Goal: Information Seeking & Learning: Learn about a topic

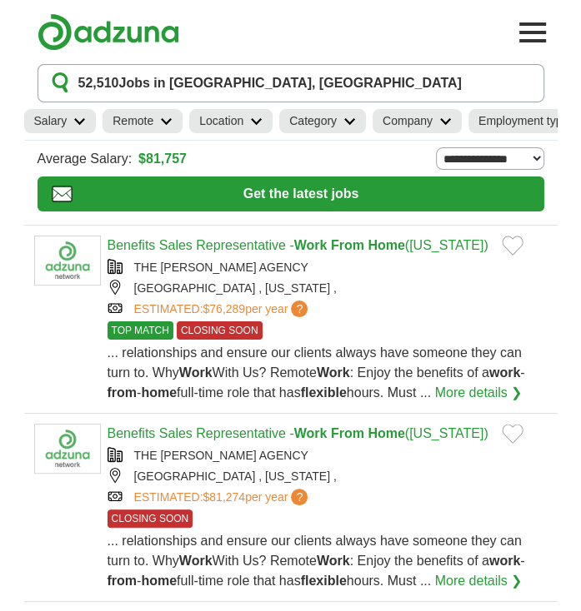
click at [163, 130] on link "Remote" at bounding box center [142, 121] width 80 height 24
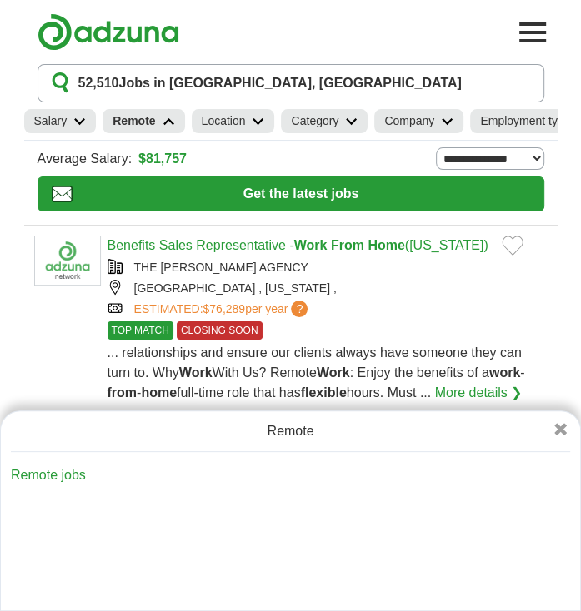
click at [57, 481] on link "Remote jobs" at bounding box center [48, 475] width 75 height 14
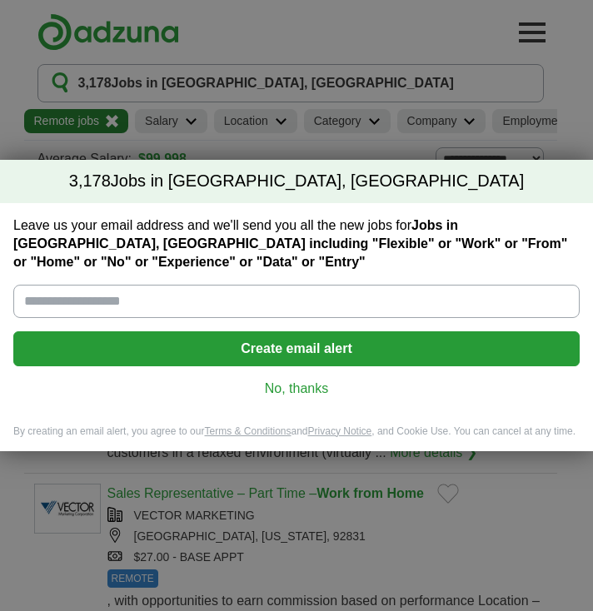
click at [168, 292] on input "Leave us your email address and we'll send you all the new jobs for Jobs in Ana…" at bounding box center [296, 301] width 566 height 33
type input "**********"
click at [225, 335] on button "Create email alert" at bounding box center [296, 349] width 566 height 35
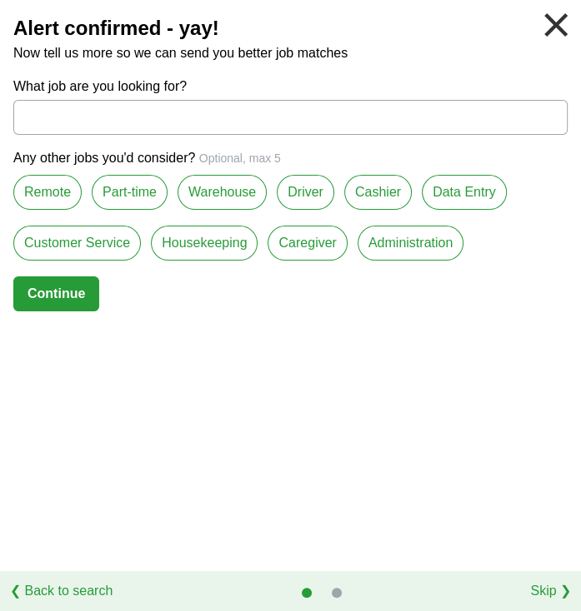
click at [52, 195] on label "Remote" at bounding box center [47, 192] width 68 height 35
click at [97, 245] on label "Customer Service" at bounding box center [76, 243] width 127 height 35
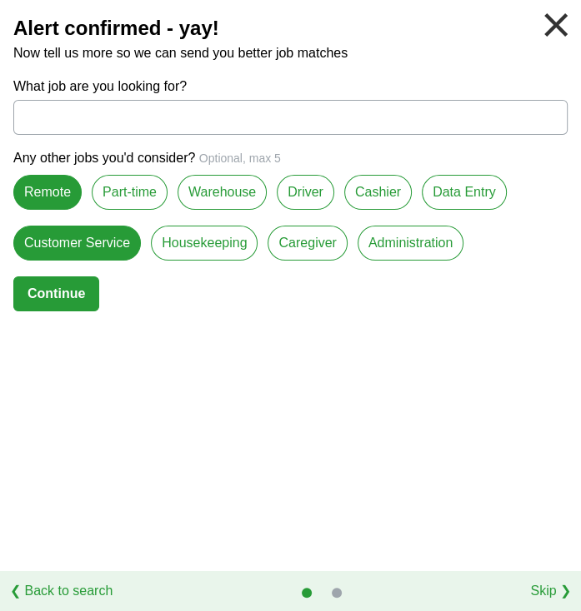
click at [483, 195] on label "Data Entry" at bounding box center [463, 192] width 85 height 35
click at [57, 301] on button "Continue" at bounding box center [56, 294] width 86 height 35
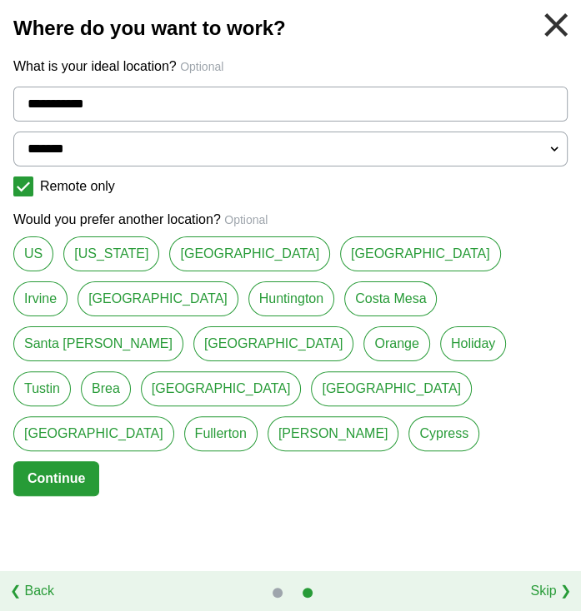
click at [90, 257] on link "[US_STATE]" at bounding box center [111, 254] width 96 height 35
click at [42, 263] on link "US" at bounding box center [33, 254] width 40 height 35
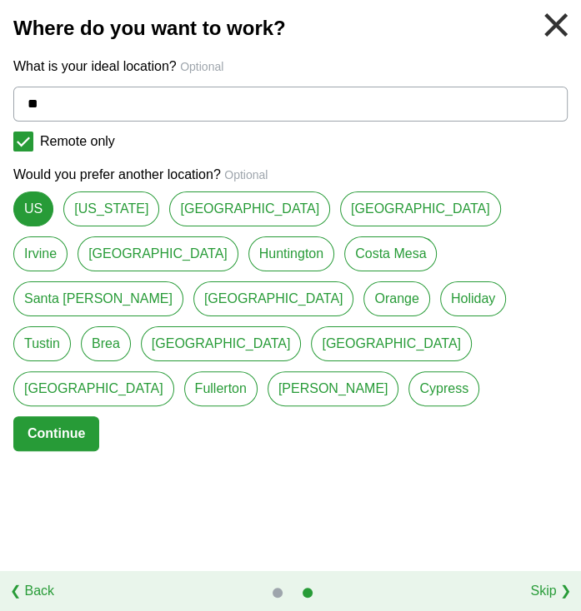
click at [78, 205] on link "[US_STATE]" at bounding box center [111, 209] width 96 height 35
type input "**********"
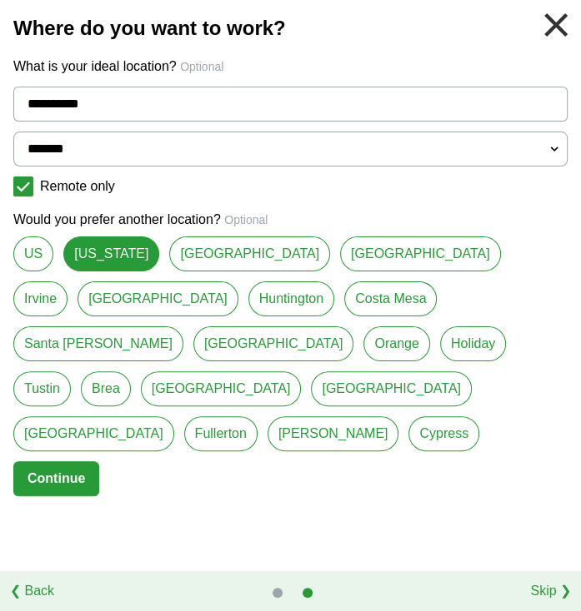
click at [73, 461] on button "Continue" at bounding box center [56, 478] width 86 height 35
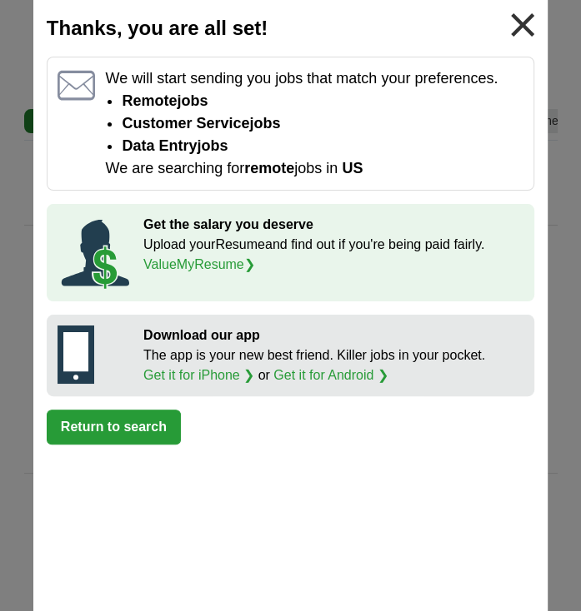
click at [124, 430] on button "Return to search" at bounding box center [114, 427] width 134 height 35
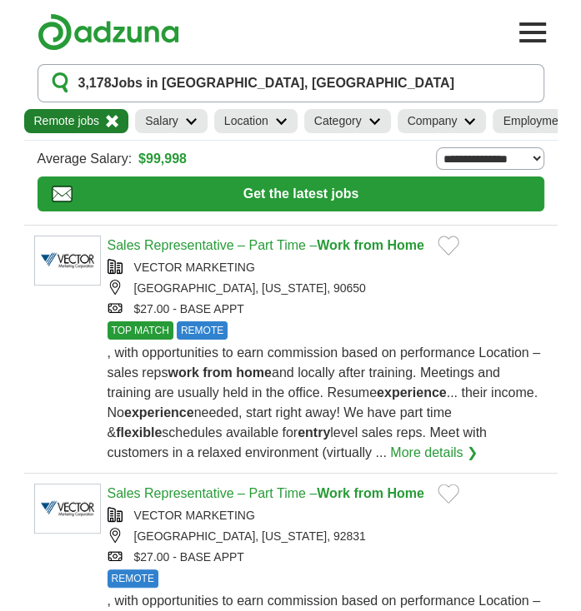
click at [277, 122] on icon at bounding box center [281, 121] width 12 height 8
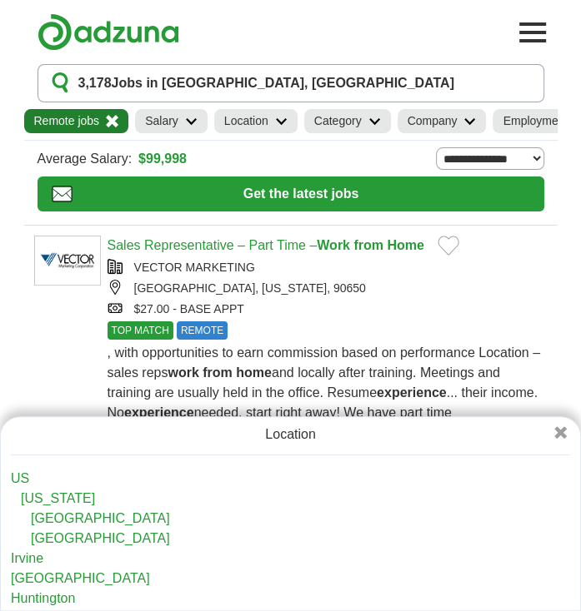
click at [380, 120] on icon at bounding box center [374, 121] width 12 height 8
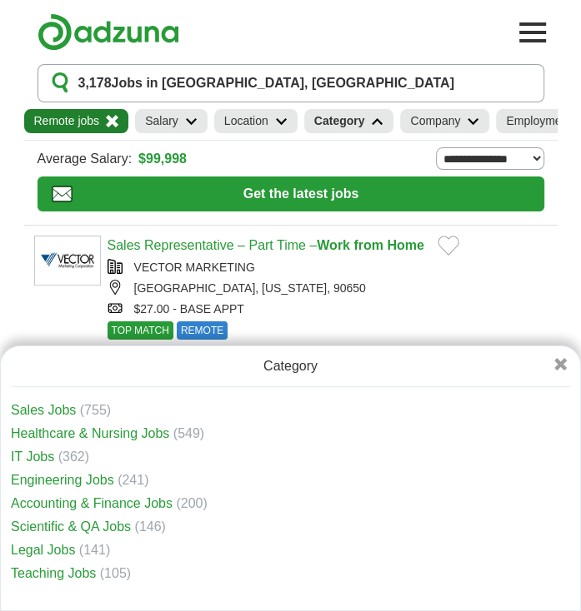
click at [73, 499] on link "Accounting & Finance Jobs" at bounding box center [92, 503] width 162 height 14
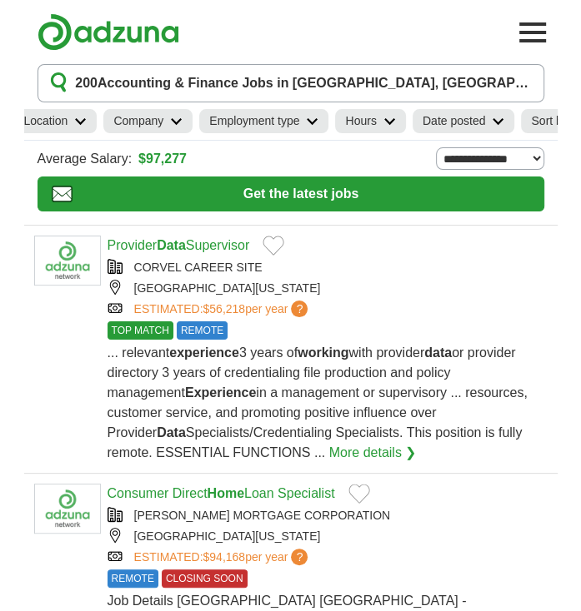
scroll to position [0, 426]
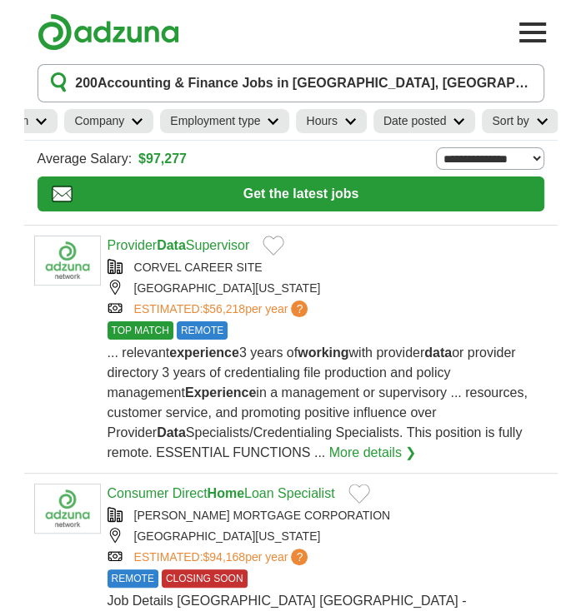
click at [248, 122] on h2 "Employment type" at bounding box center [215, 120] width 90 height 17
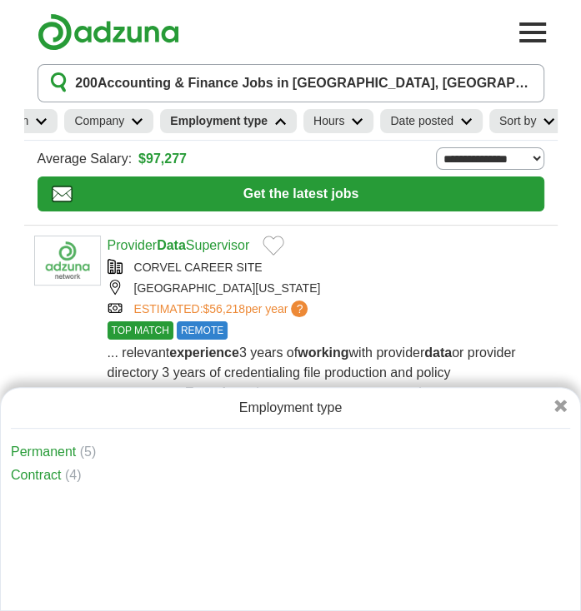
click at [247, 122] on h2 "Employment type" at bounding box center [218, 120] width 97 height 17
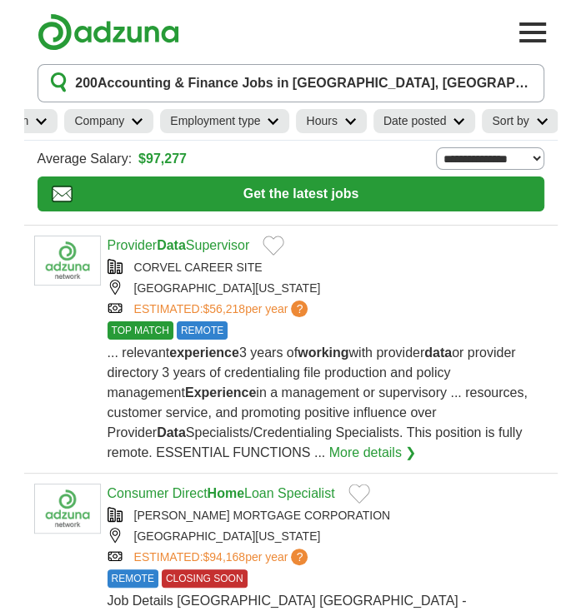
click at [277, 122] on icon at bounding box center [273, 121] width 12 height 8
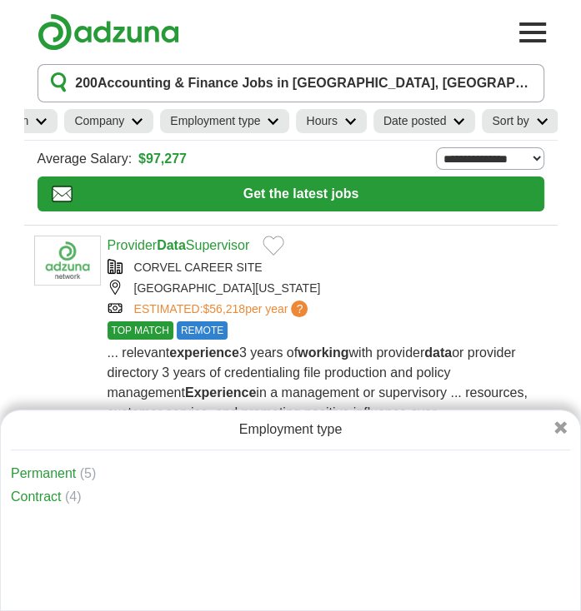
click at [352, 122] on icon at bounding box center [350, 121] width 12 height 8
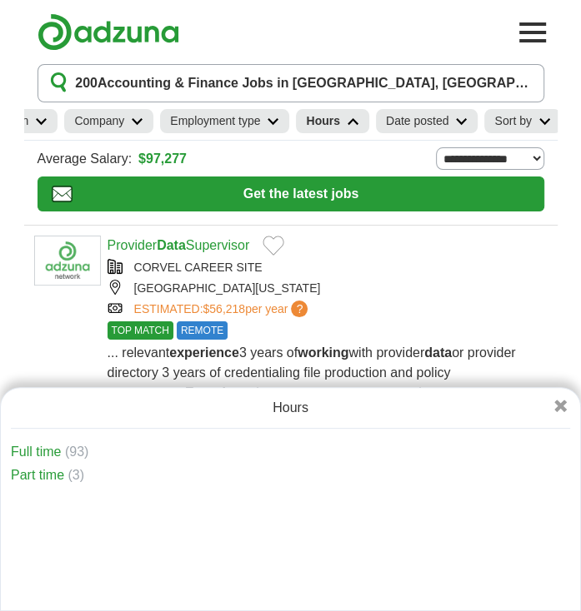
click at [423, 125] on h2 "Date posted" at bounding box center [417, 120] width 63 height 17
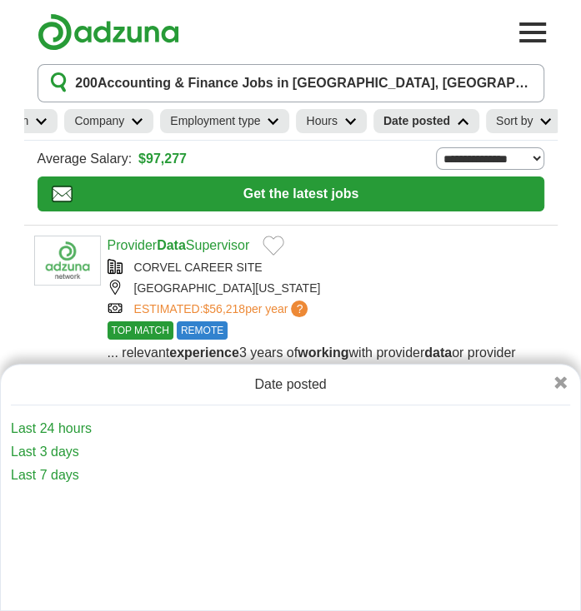
click at [80, 435] on link "Last 24 hours" at bounding box center [290, 429] width 559 height 20
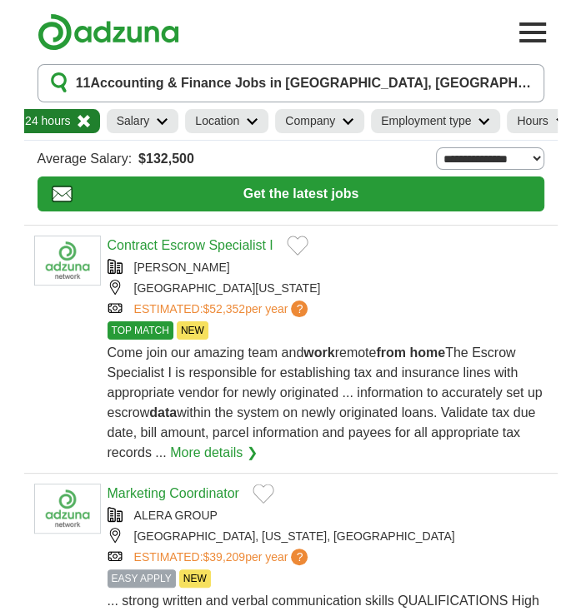
scroll to position [0, 367]
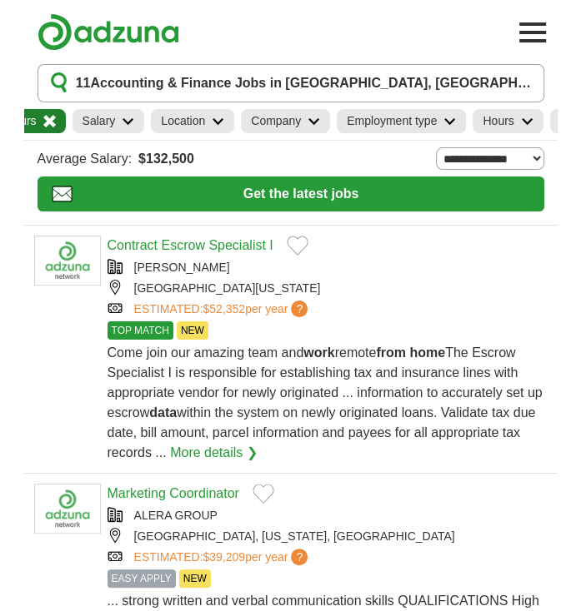
click at [425, 117] on h2 "Employment type" at bounding box center [392, 120] width 90 height 17
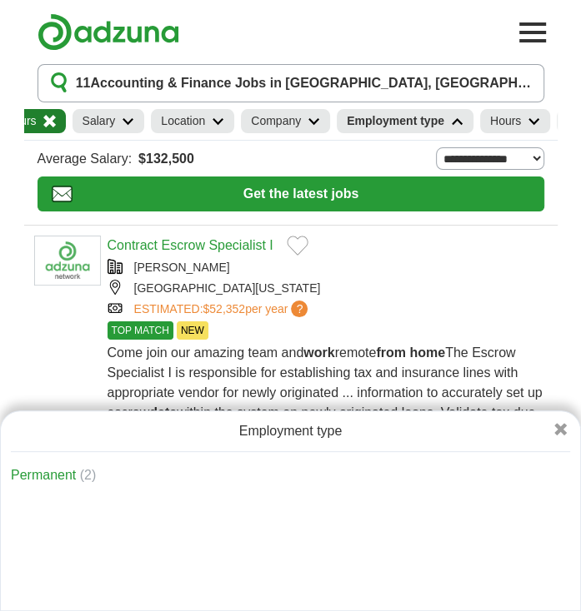
click at [313, 120] on icon at bounding box center [313, 121] width 12 height 8
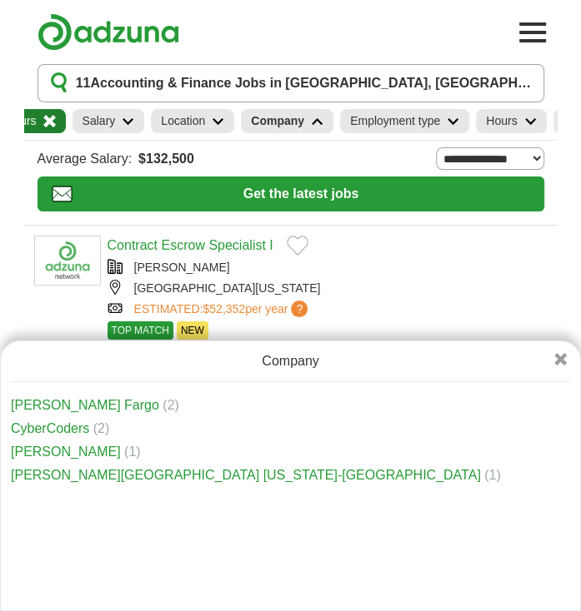
click at [207, 126] on link "Location" at bounding box center [192, 121] width 83 height 24
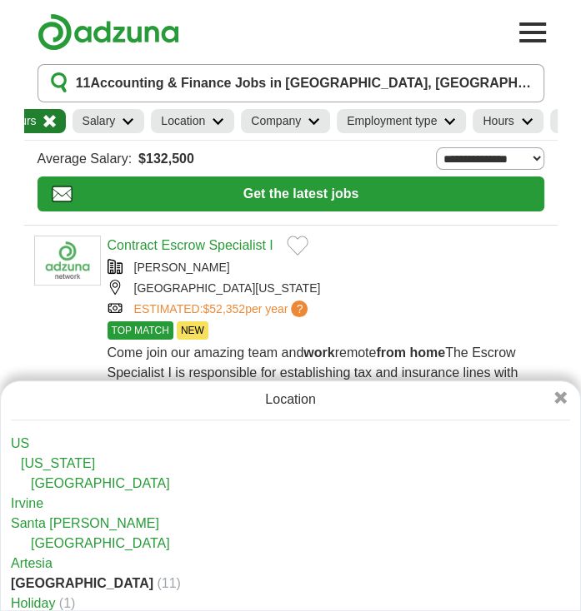
click at [520, 122] on link "Hours" at bounding box center [507, 121] width 70 height 24
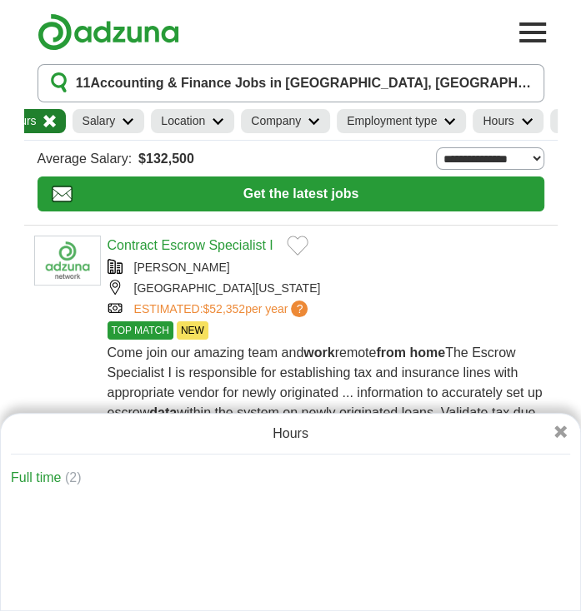
scroll to position [0, 435]
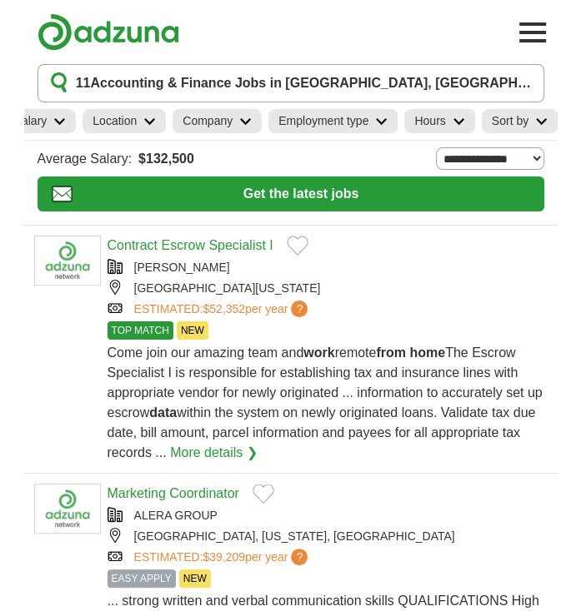
click at [512, 123] on h2 "Sort by" at bounding box center [509, 120] width 37 height 17
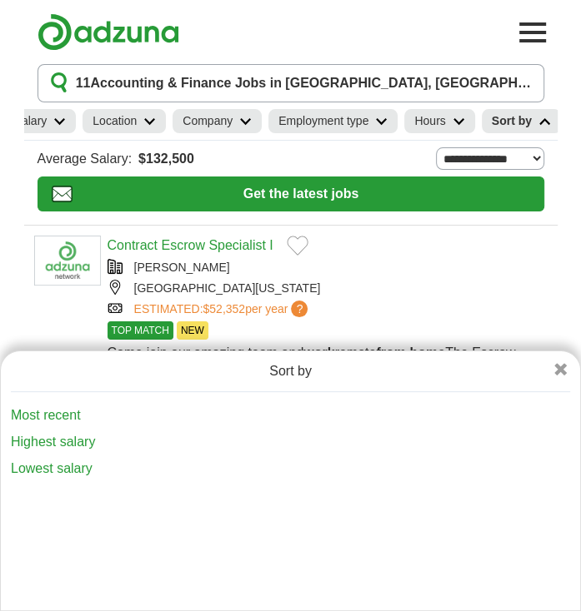
click at [35, 421] on link "Most recent" at bounding box center [287, 416] width 552 height 20
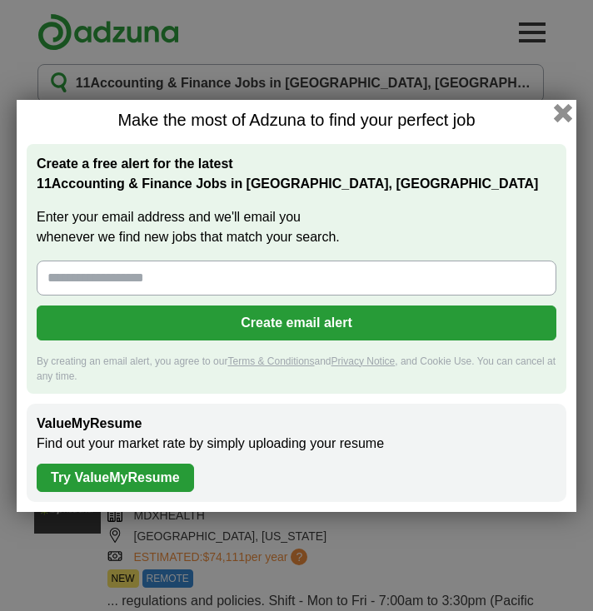
click at [561, 116] on button "button" at bounding box center [563, 112] width 18 height 18
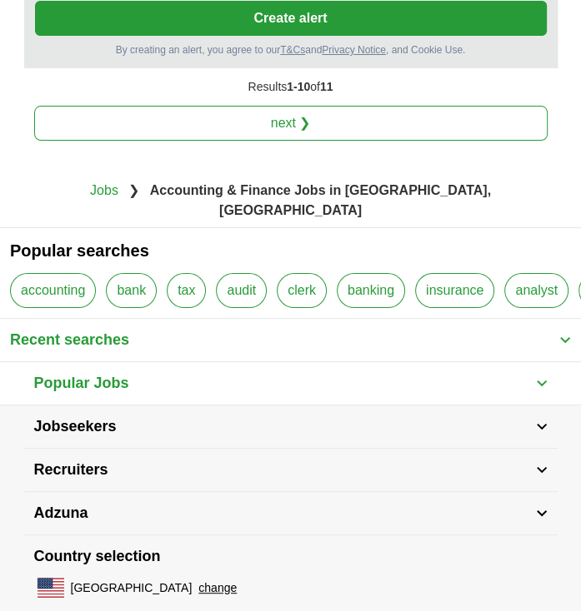
scroll to position [4016, 0]
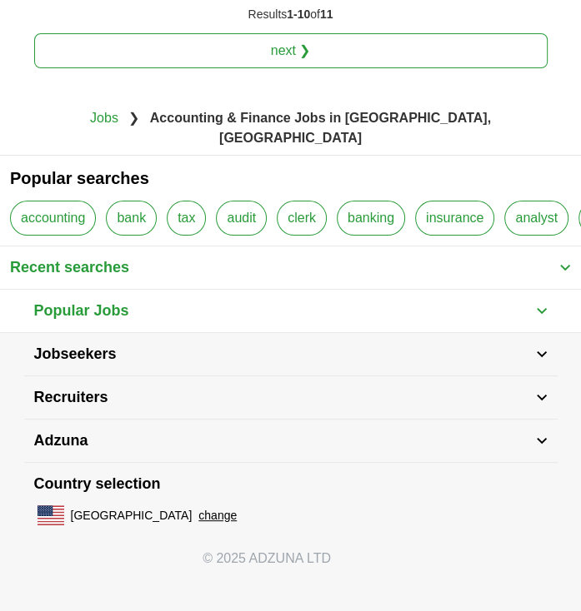
click at [87, 356] on span "Jobseekers" at bounding box center [75, 354] width 82 height 22
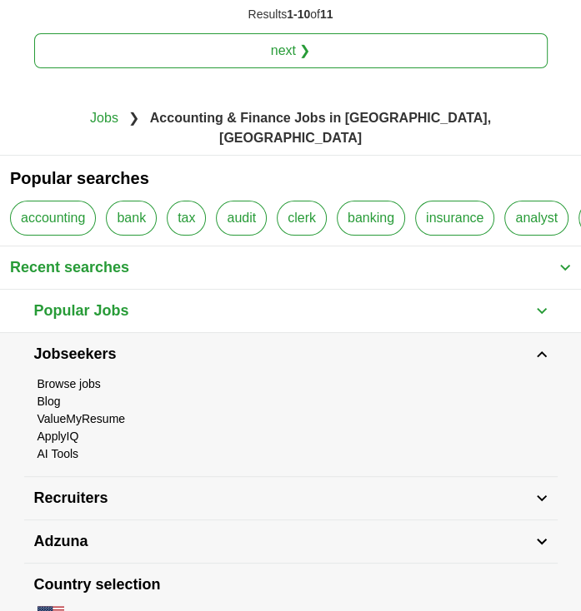
click at [73, 382] on link "Browse jobs" at bounding box center [68, 383] width 63 height 13
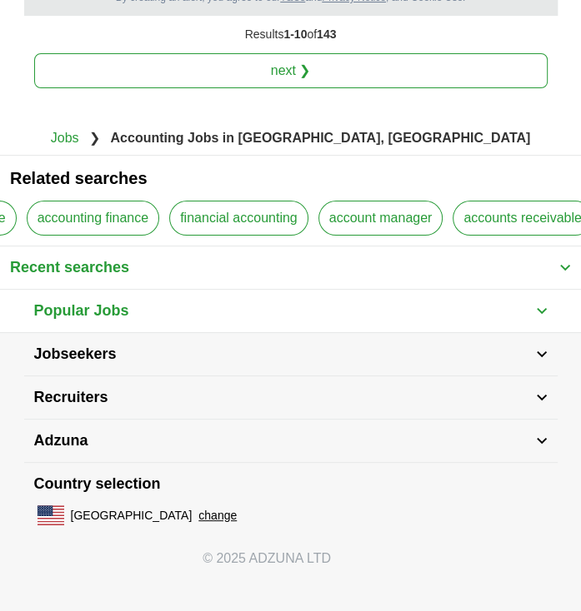
scroll to position [0, 839]
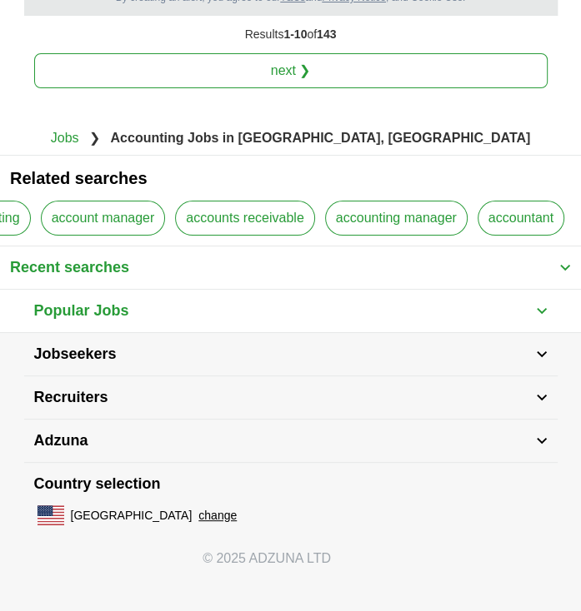
click at [577, 158] on h2 "Related searches" at bounding box center [290, 178] width 581 height 45
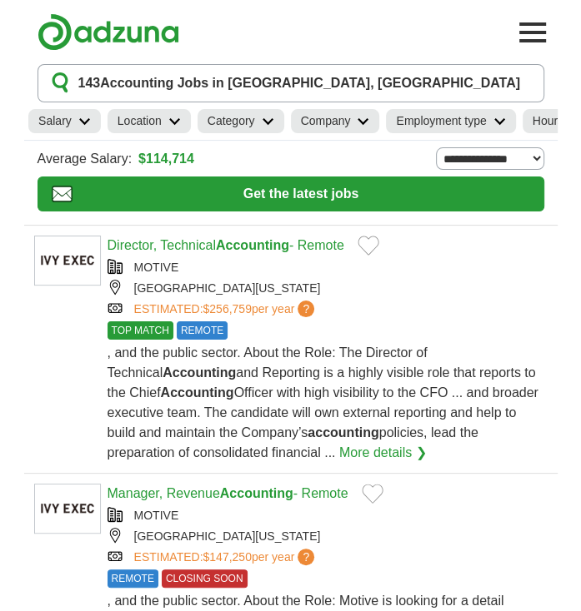
scroll to position [0, 127]
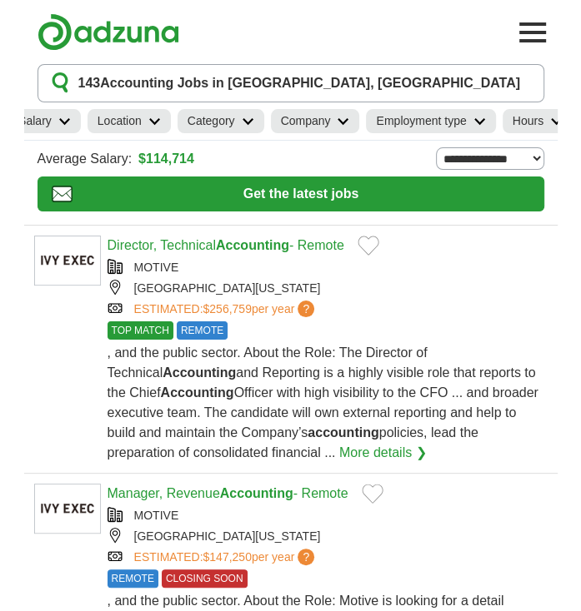
click at [553, 128] on link "Hours" at bounding box center [537, 121] width 70 height 24
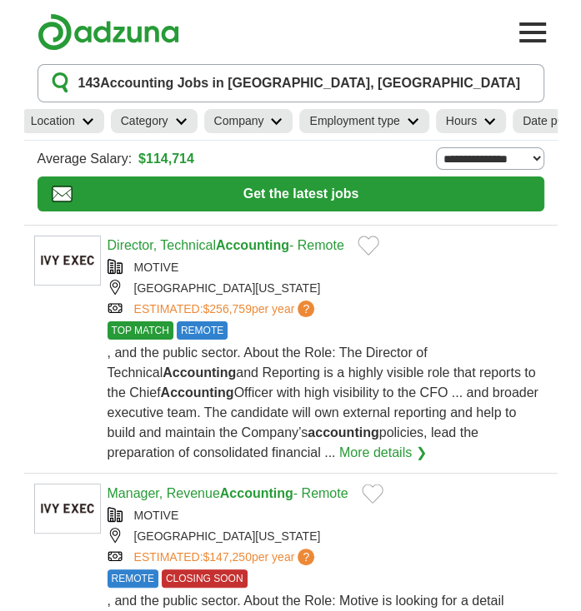
scroll to position [0, 333]
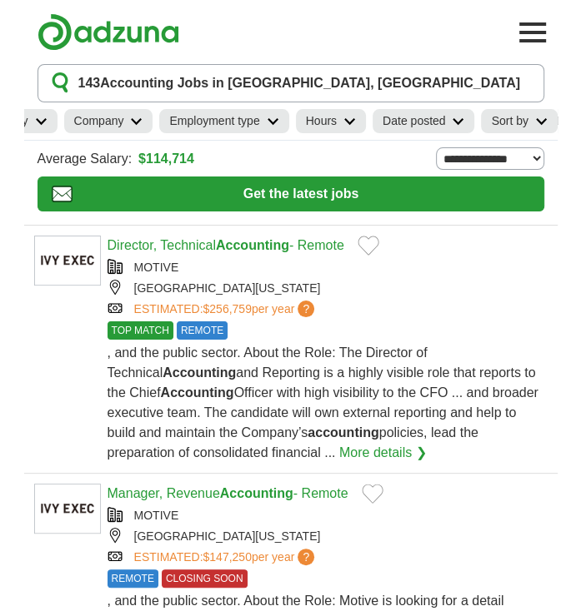
click at [430, 123] on h2 "Date posted" at bounding box center [413, 120] width 63 height 17
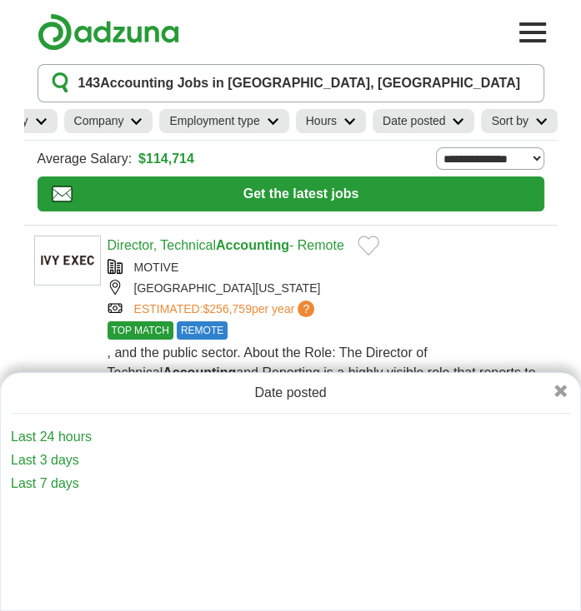
click at [521, 122] on h2 "Sort by" at bounding box center [509, 120] width 37 height 17
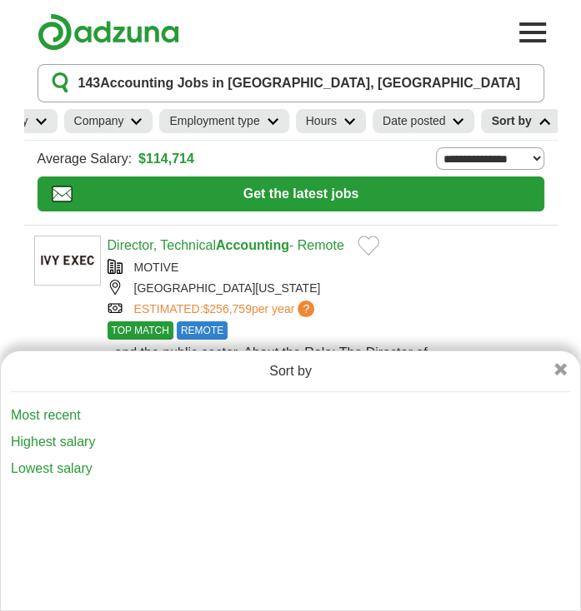
click at [187, 130] on link "Employment type" at bounding box center [223, 121] width 129 height 24
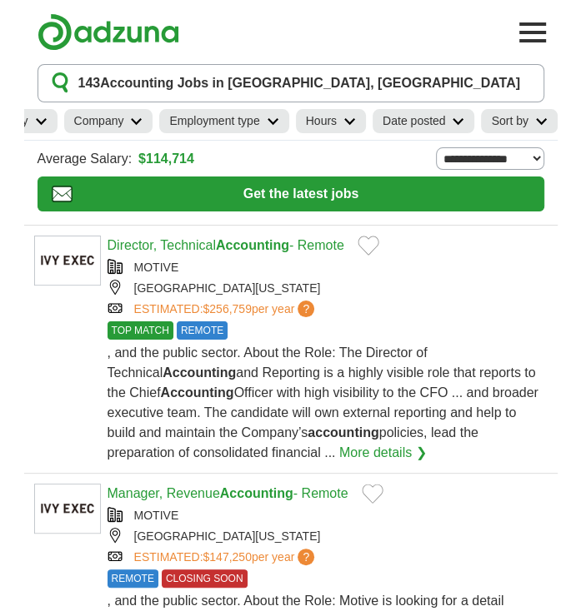
drag, startPoint x: 204, startPoint y: 61, endPoint x: 153, endPoint y: 163, distance: 114.4
click at [153, 163] on section "143 Accounting Jobs in San Diego, CA Salary Salary Select a salary range Salary…" at bounding box center [290, 145] width 533 height 162
click at [343, 125] on icon at bounding box center [349, 121] width 12 height 8
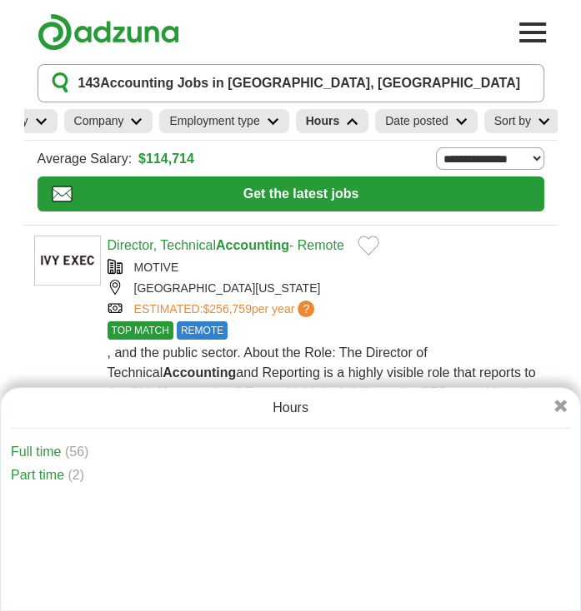
click at [343, 125] on link "Hours" at bounding box center [332, 121] width 72 height 24
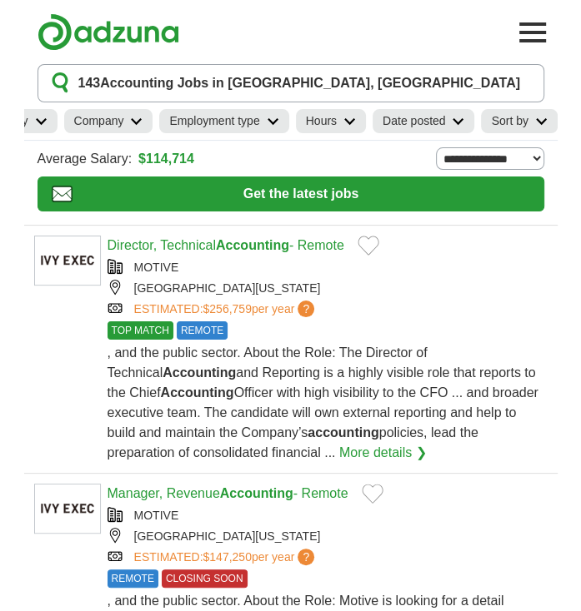
click at [207, 117] on h2 "Employment type" at bounding box center [214, 120] width 90 height 17
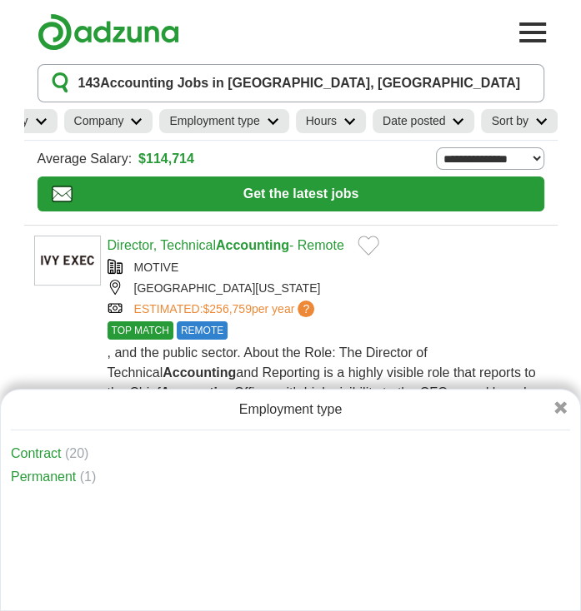
click at [114, 118] on h2 "Company" at bounding box center [99, 120] width 50 height 17
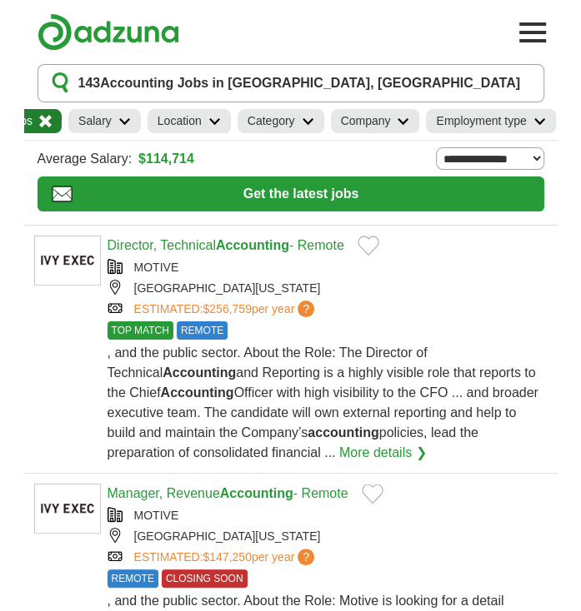
scroll to position [0, 0]
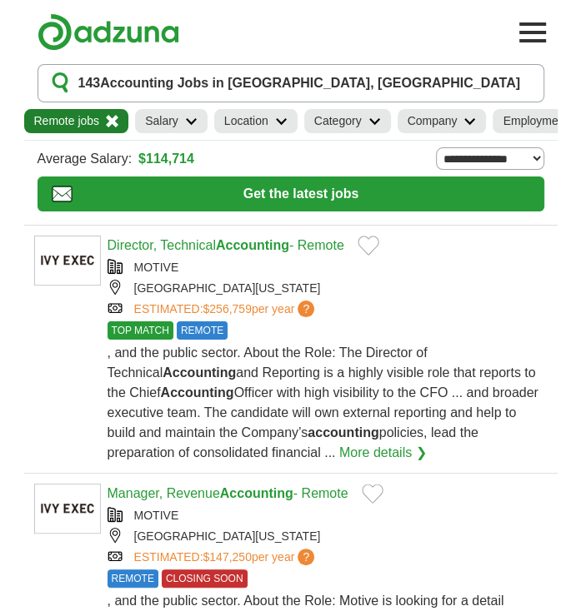
click at [191, 126] on link "Salary" at bounding box center [171, 121] width 72 height 24
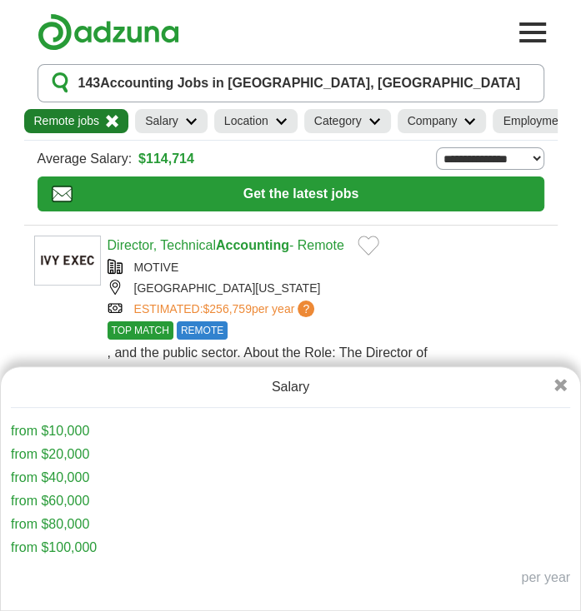
click at [273, 125] on link "Location" at bounding box center [255, 121] width 83 height 24
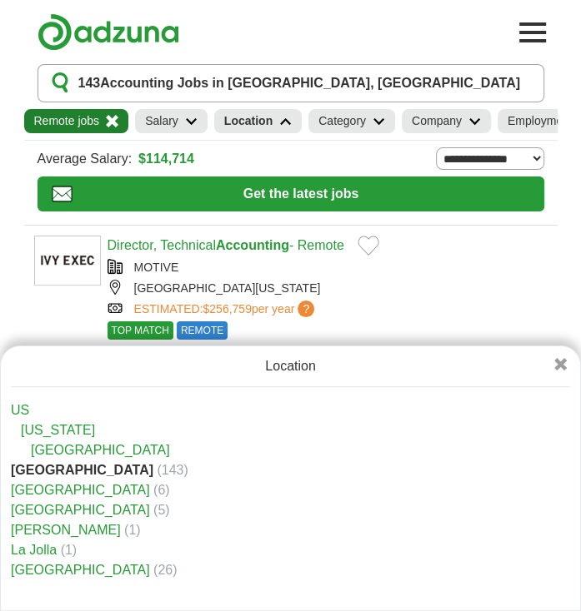
click at [383, 167] on div "**********" at bounding box center [290, 158] width 506 height 22
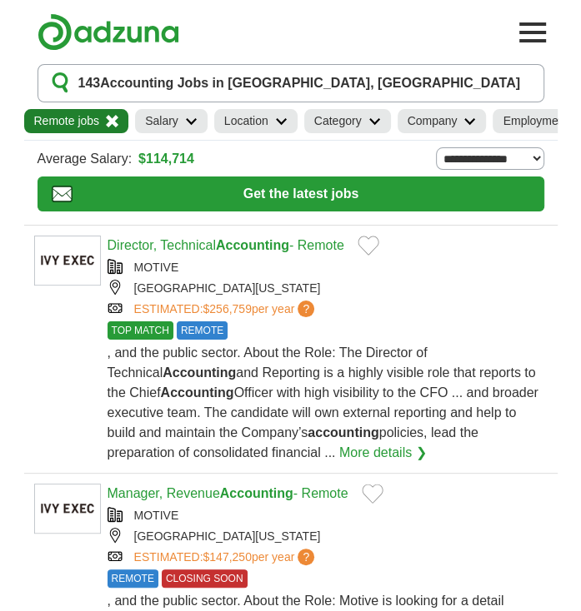
click at [493, 169] on select "**********" at bounding box center [490, 158] width 108 height 22
select select "*"
click at [436, 159] on select "**********" at bounding box center [490, 158] width 108 height 22
click at [536, 32] on button "Toggle main navigation menu" at bounding box center [532, 32] width 37 height 37
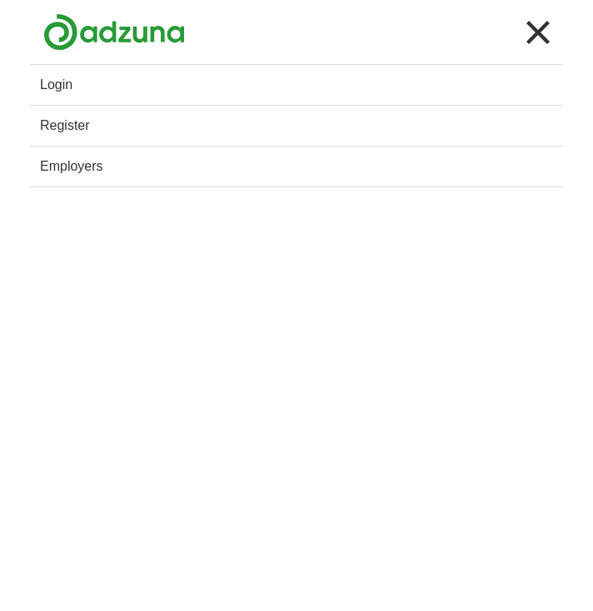
click at [548, 27] on button "Toggle main navigation menu" at bounding box center [538, 32] width 37 height 37
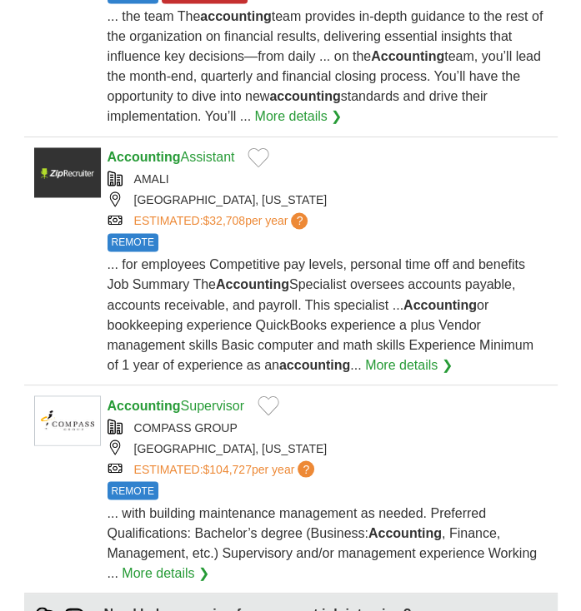
scroll to position [1166, 0]
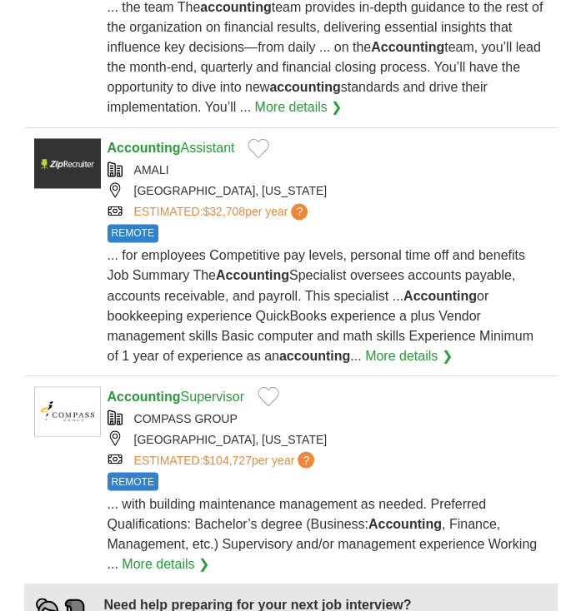
click at [69, 173] on img at bounding box center [67, 163] width 67 height 50
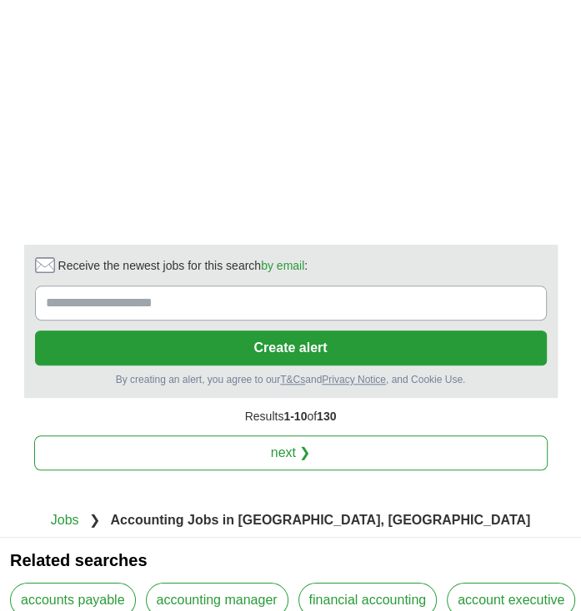
scroll to position [3884, 0]
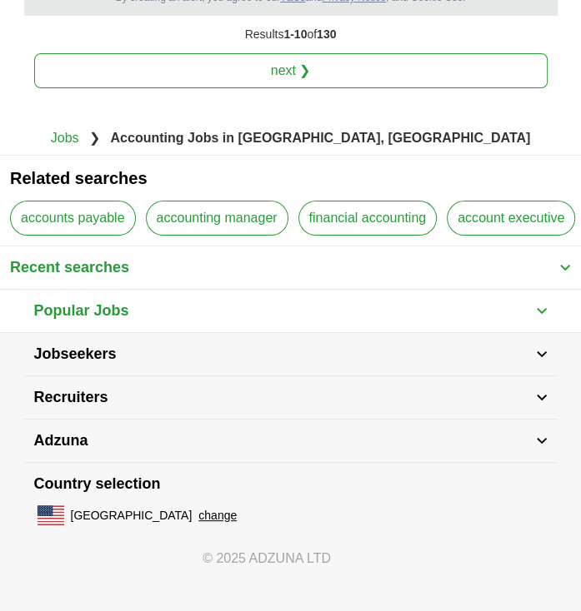
click at [92, 354] on span "Jobseekers" at bounding box center [75, 354] width 82 height 22
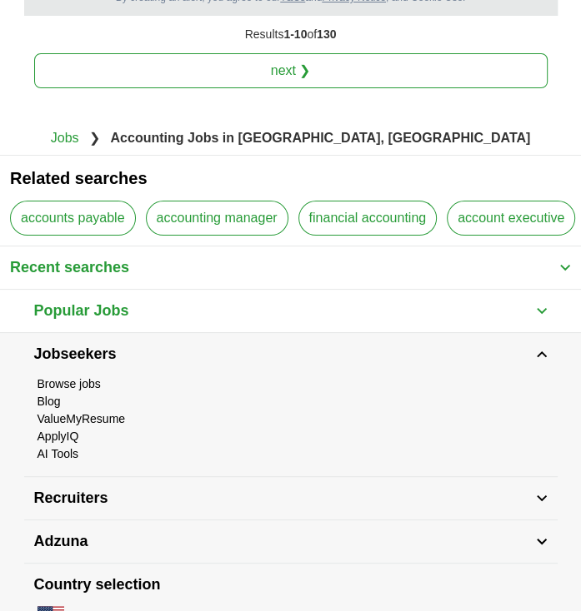
click at [93, 309] on span "Popular Jobs" at bounding box center [81, 311] width 95 height 22
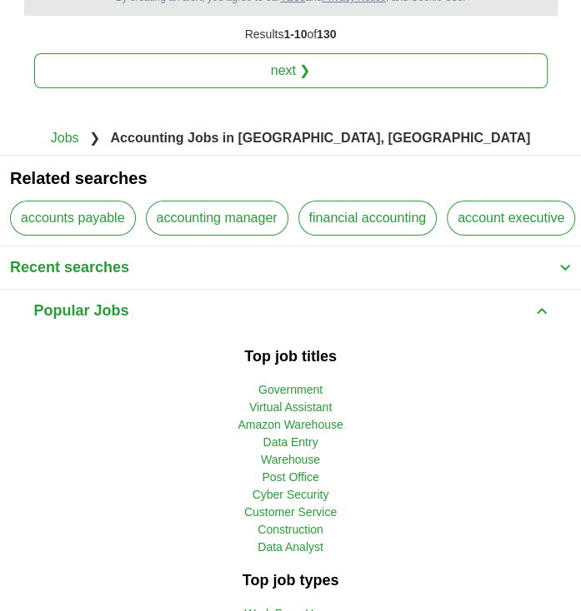
click at [317, 406] on link "Virtual Assistant" at bounding box center [290, 407] width 82 height 13
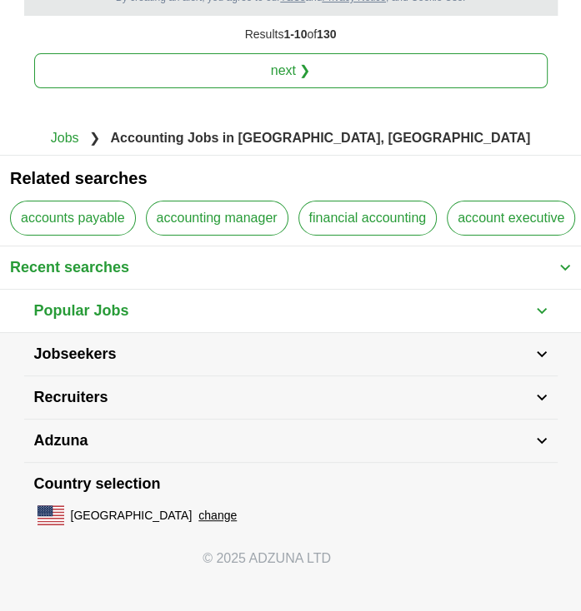
click at [71, 322] on button "Popular Jobs" at bounding box center [290, 311] width 533 height 42
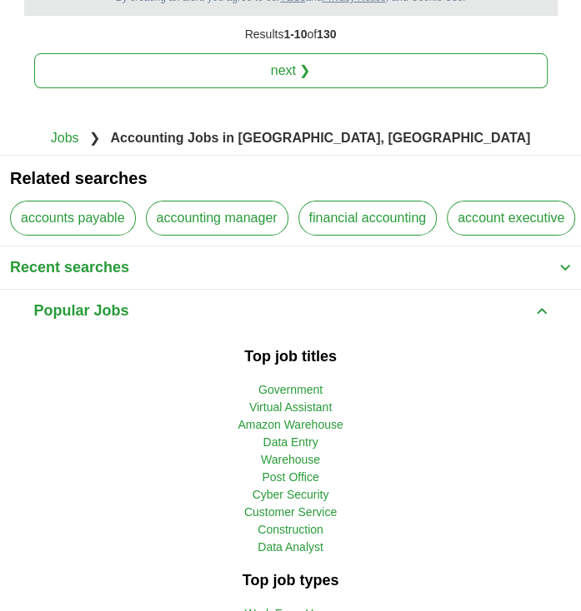
click at [269, 546] on link "Data Analyst" at bounding box center [290, 547] width 66 height 13
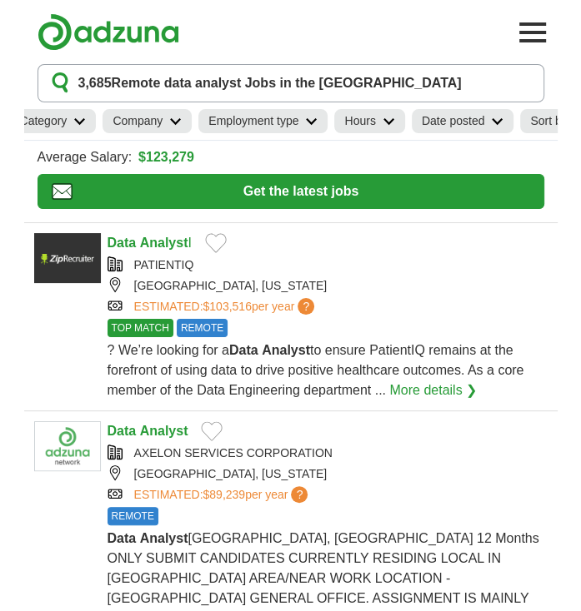
scroll to position [0, 368]
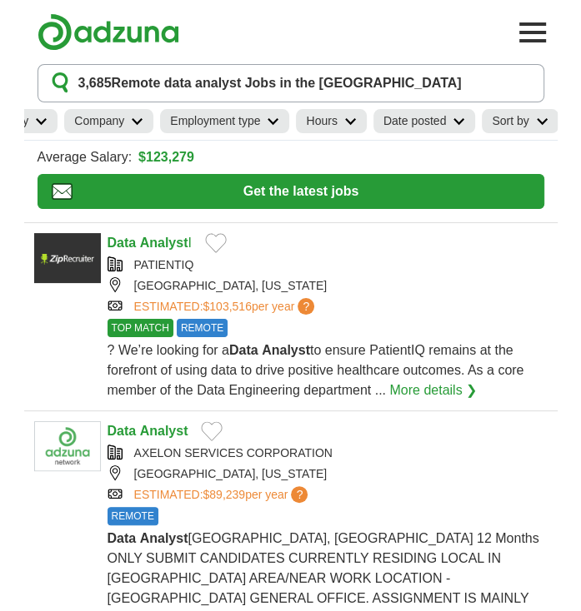
click at [527, 126] on h2 "Sort by" at bounding box center [509, 120] width 37 height 17
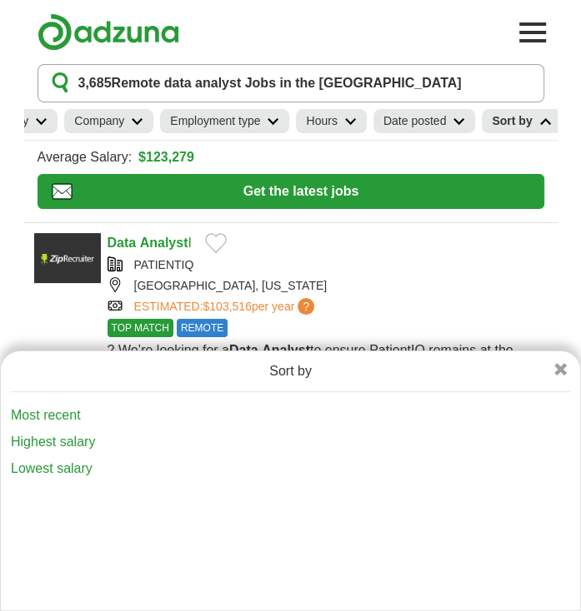
click at [50, 464] on link "Lowest salary" at bounding box center [287, 469] width 552 height 20
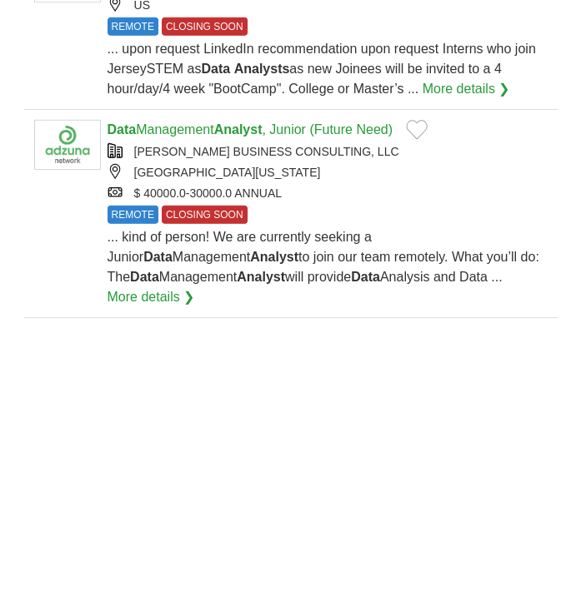
scroll to position [2234, 0]
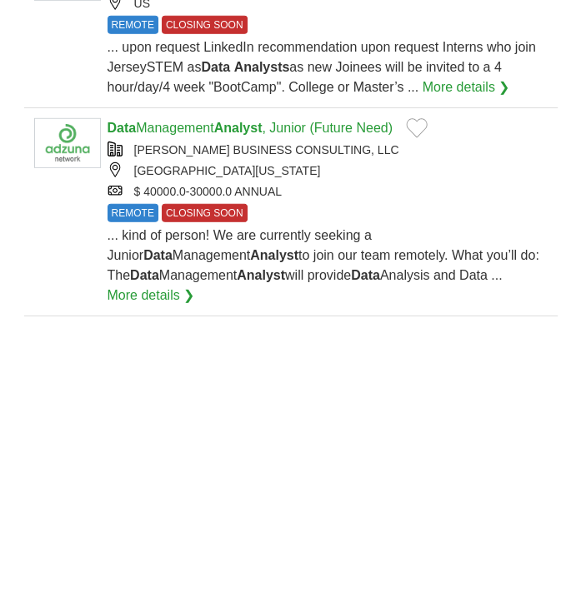
click at [195, 286] on link "More details ❯" at bounding box center [150, 296] width 87 height 20
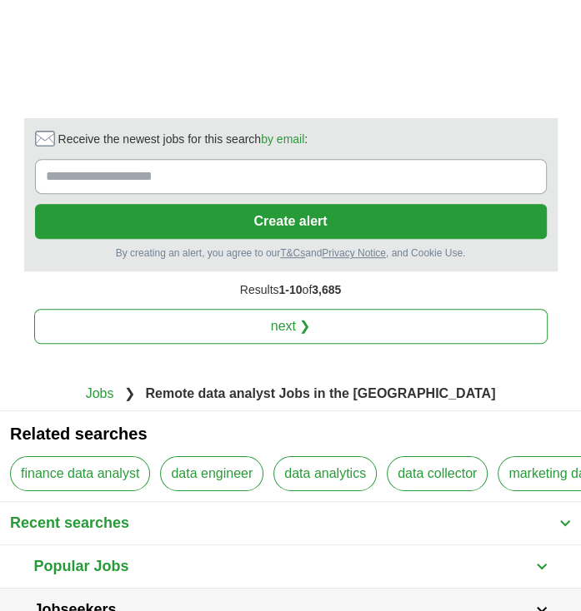
scroll to position [3339, 0]
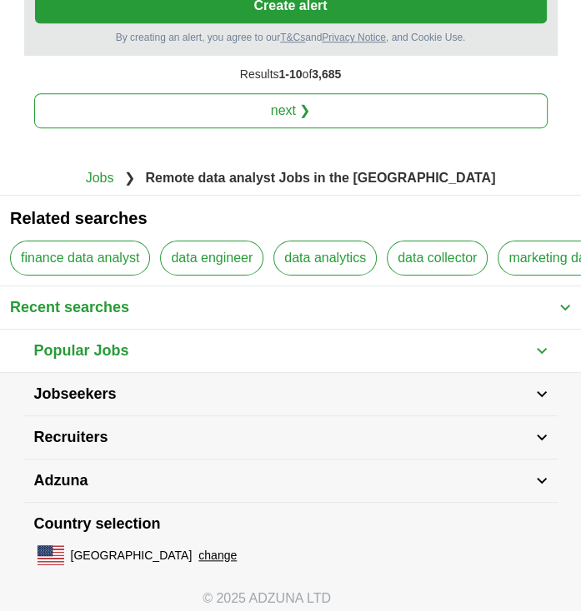
click at [171, 330] on button "Popular Jobs" at bounding box center [290, 351] width 533 height 42
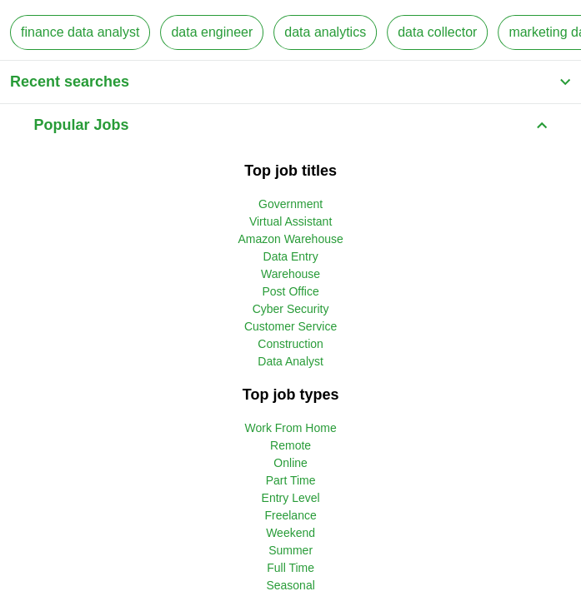
scroll to position [3552, 0]
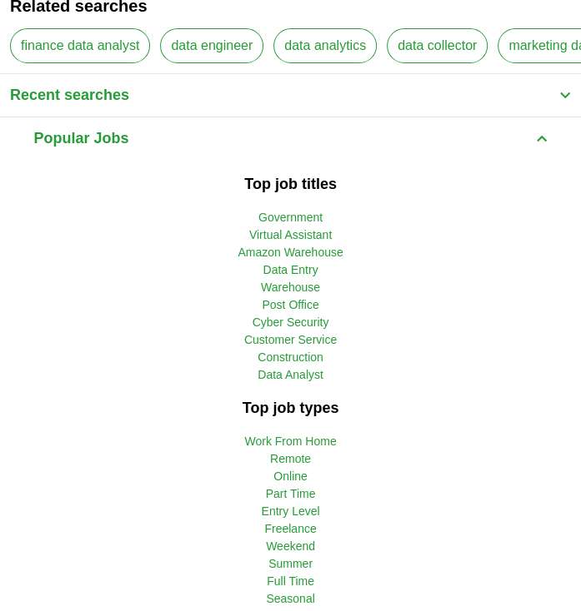
click at [322, 333] on link "Customer Service" at bounding box center [290, 339] width 92 height 13
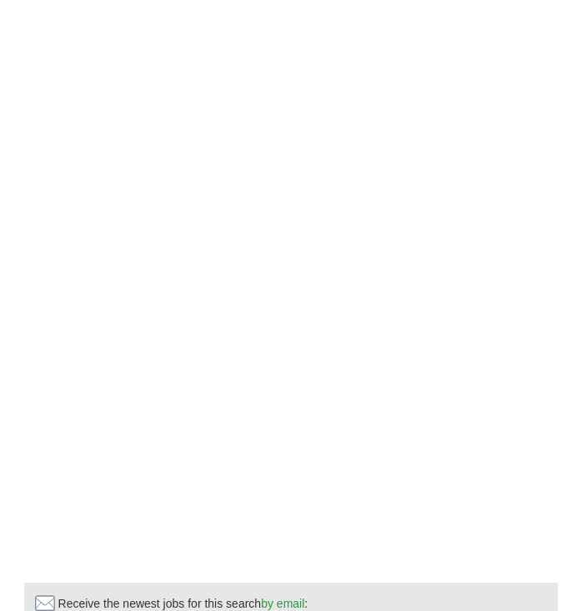
scroll to position [3499, 0]
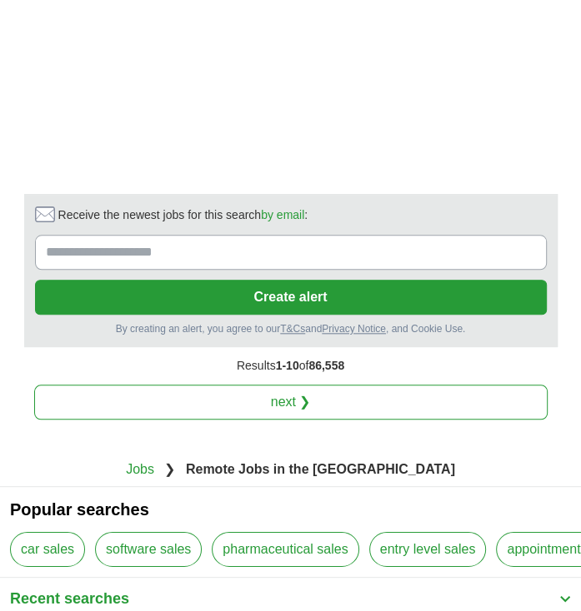
click at [373, 385] on link "next ❯" at bounding box center [290, 402] width 513 height 35
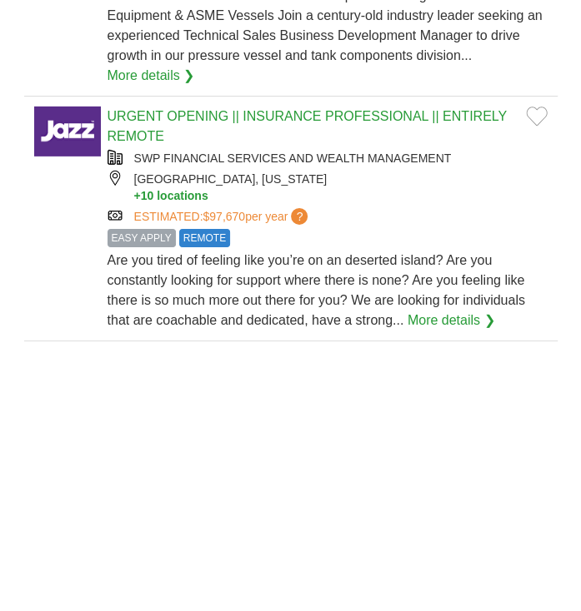
scroll to position [2721, 0]
